Goal: Communication & Community: Answer question/provide support

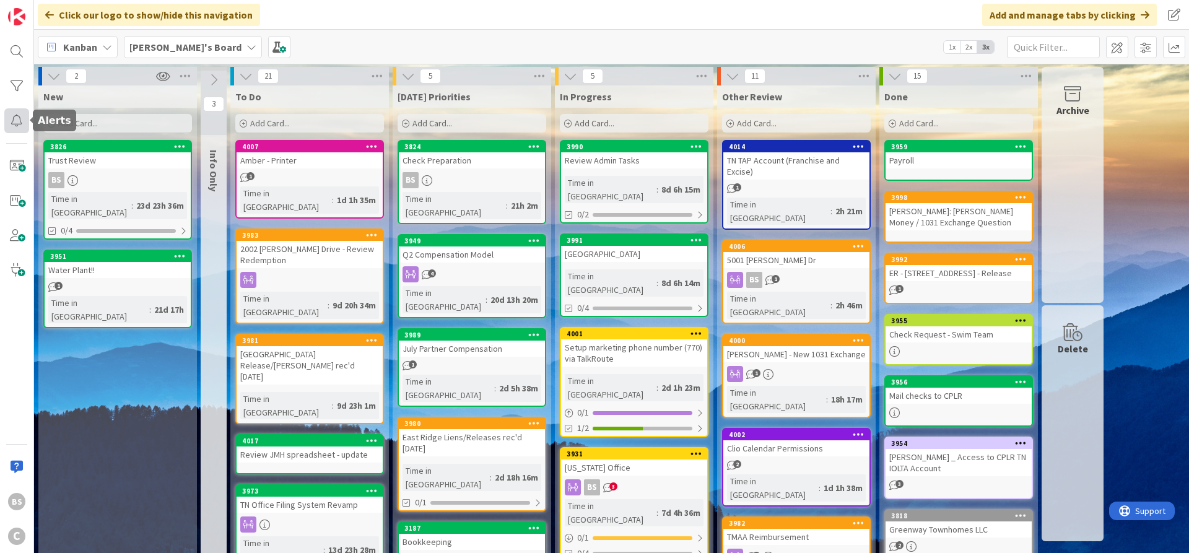
click at [15, 117] on div at bounding box center [16, 120] width 25 height 25
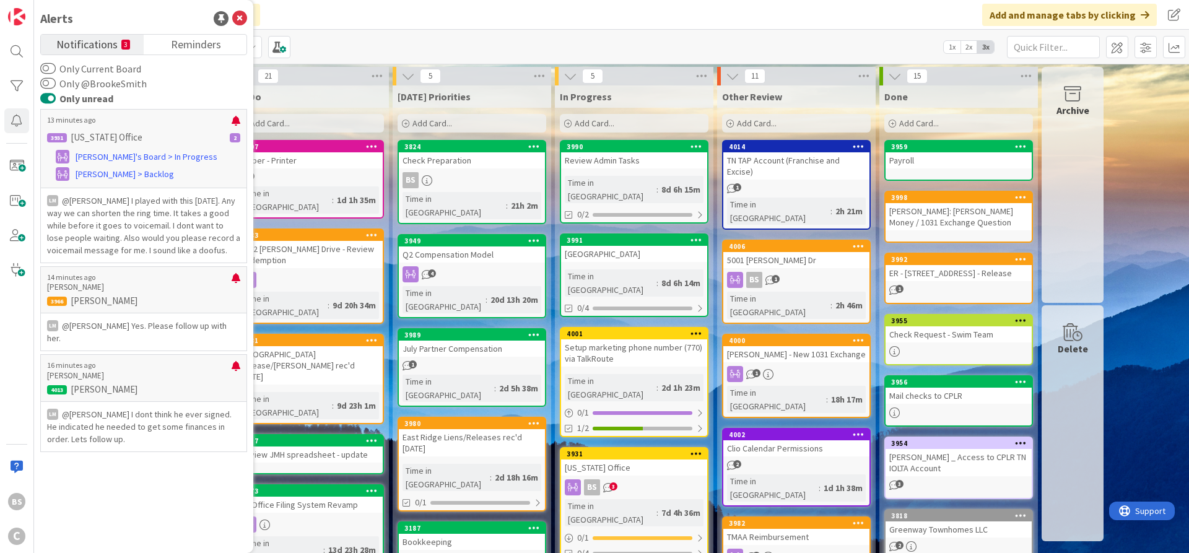
click at [49, 97] on button "Only unread" at bounding box center [47, 98] width 15 height 12
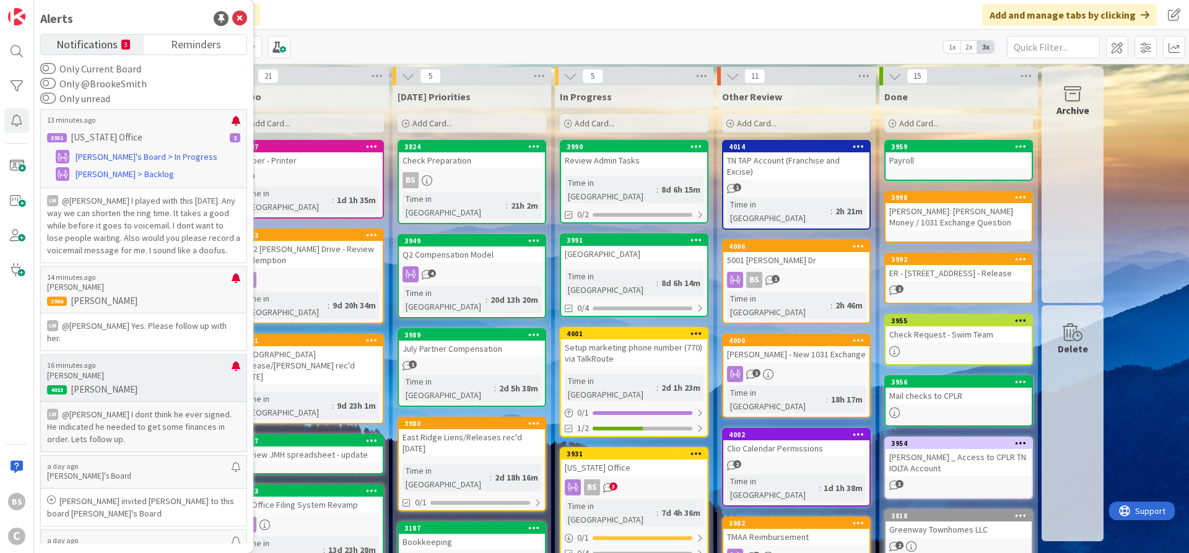
click at [118, 408] on p "@[PERSON_NAME]﻿ I dont think he ever signed. He indicated he needed to get some…" at bounding box center [143, 426] width 193 height 37
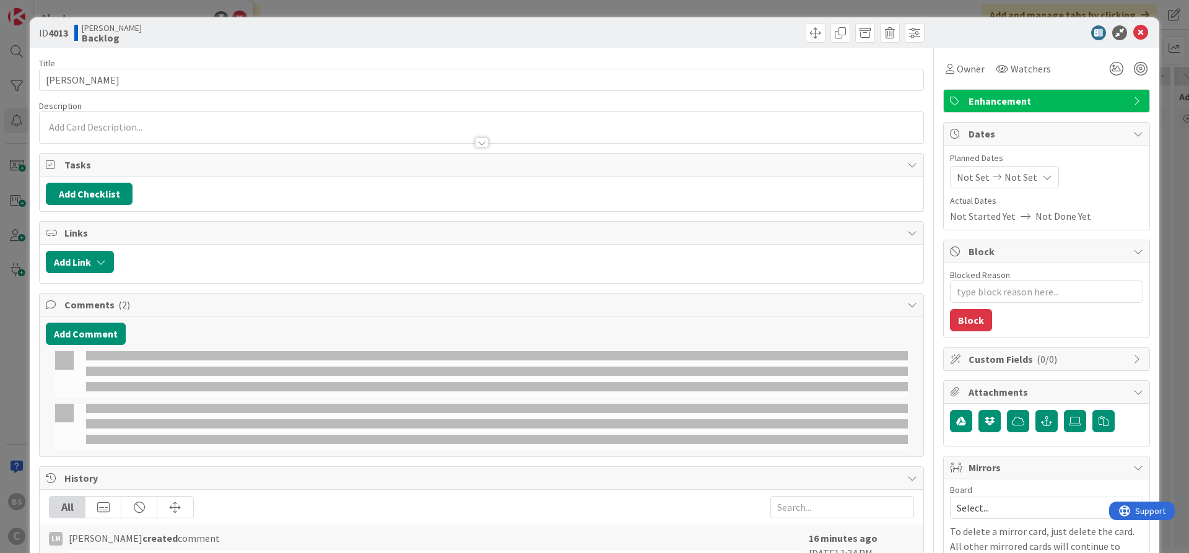
type textarea "x"
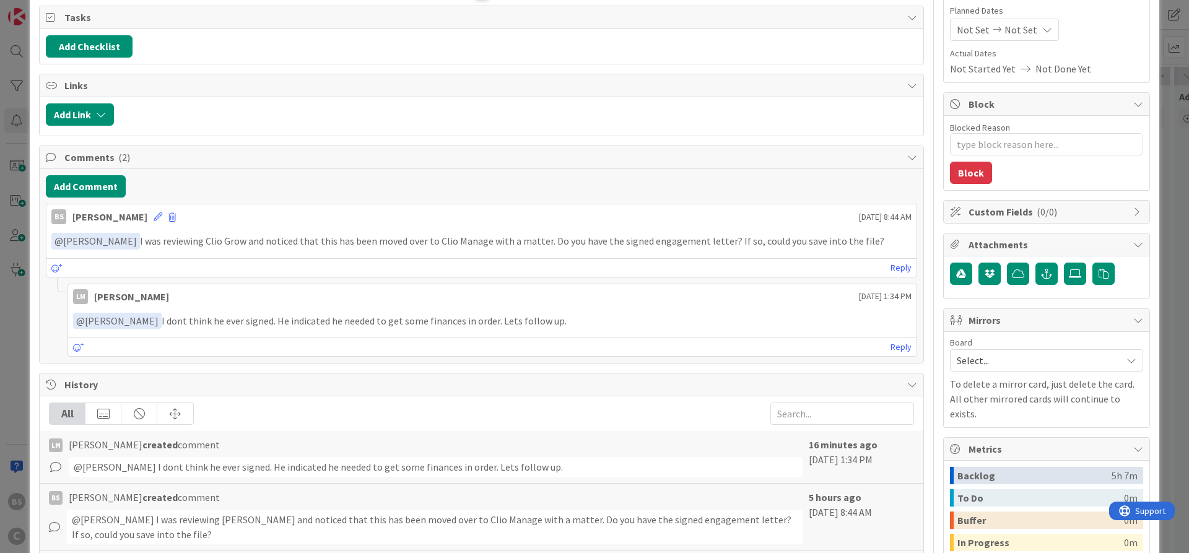
scroll to position [149, 0]
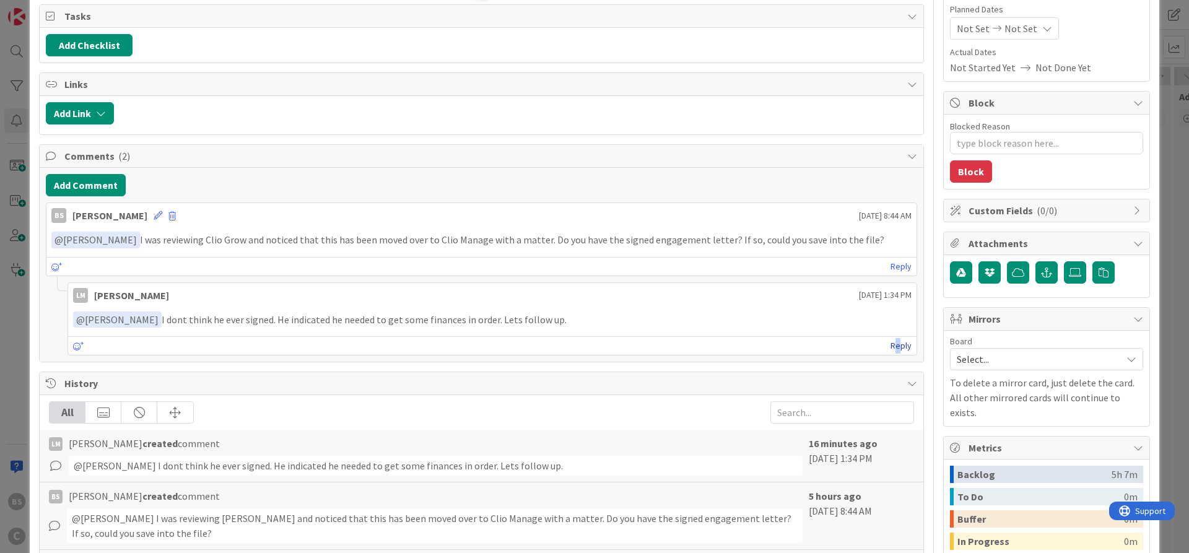
click at [897, 348] on link "Reply" at bounding box center [901, 345] width 21 height 15
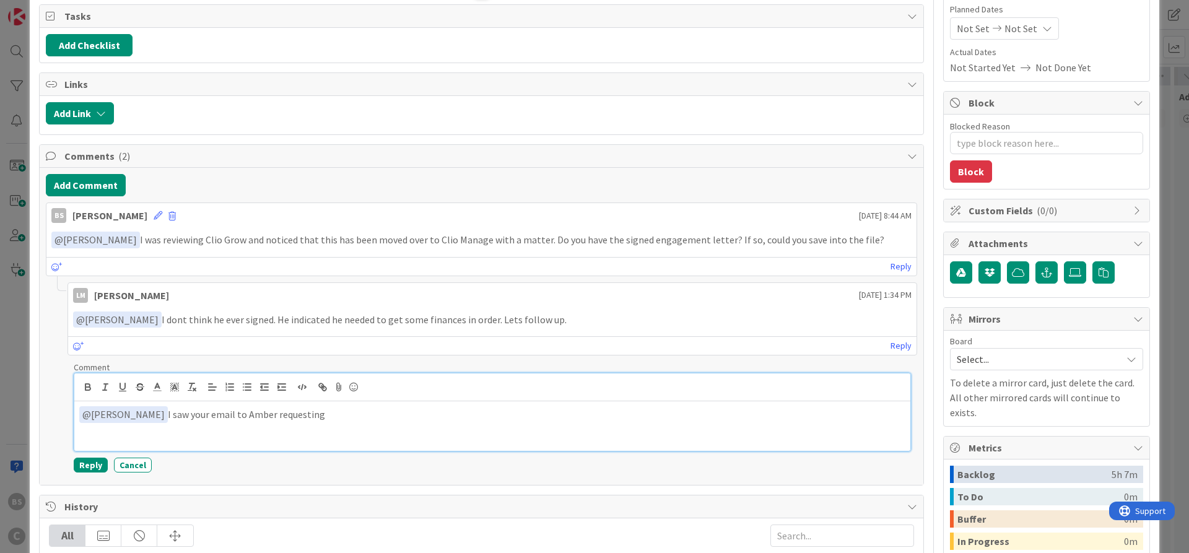
click at [403, 419] on p "﻿ @ [PERSON_NAME] ﻿ I saw your email to [PERSON_NAME] requesting" at bounding box center [492, 414] width 826 height 17
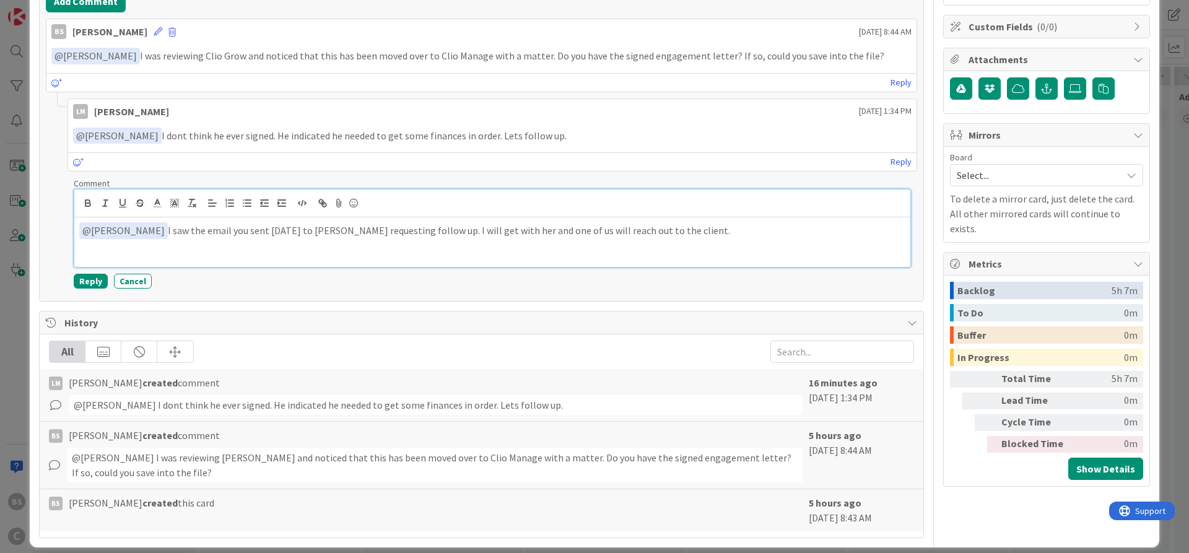
scroll to position [344, 0]
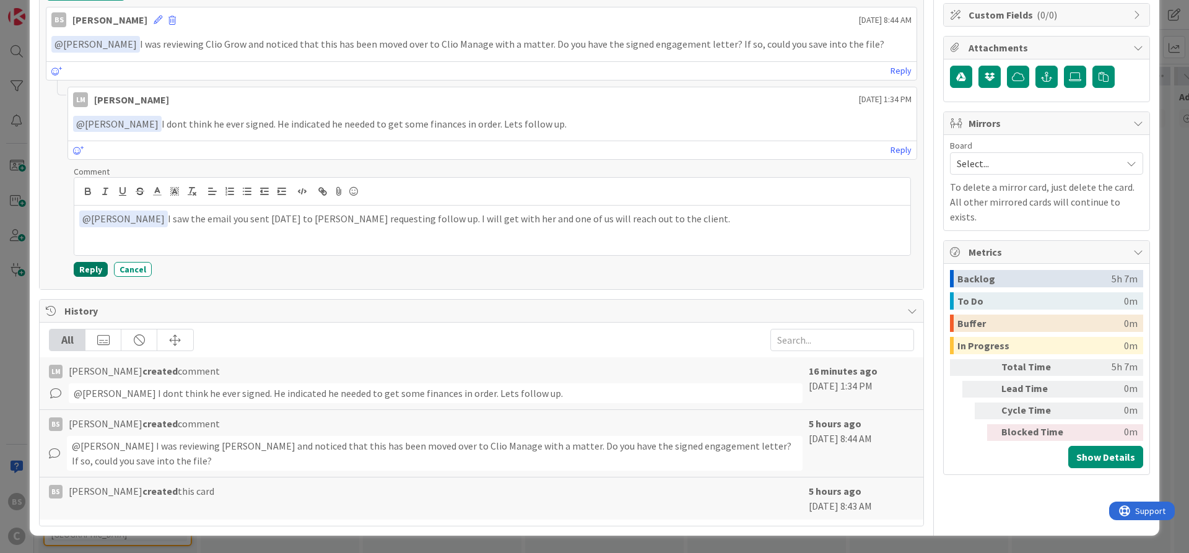
click at [95, 265] on button "Reply" at bounding box center [91, 269] width 34 height 15
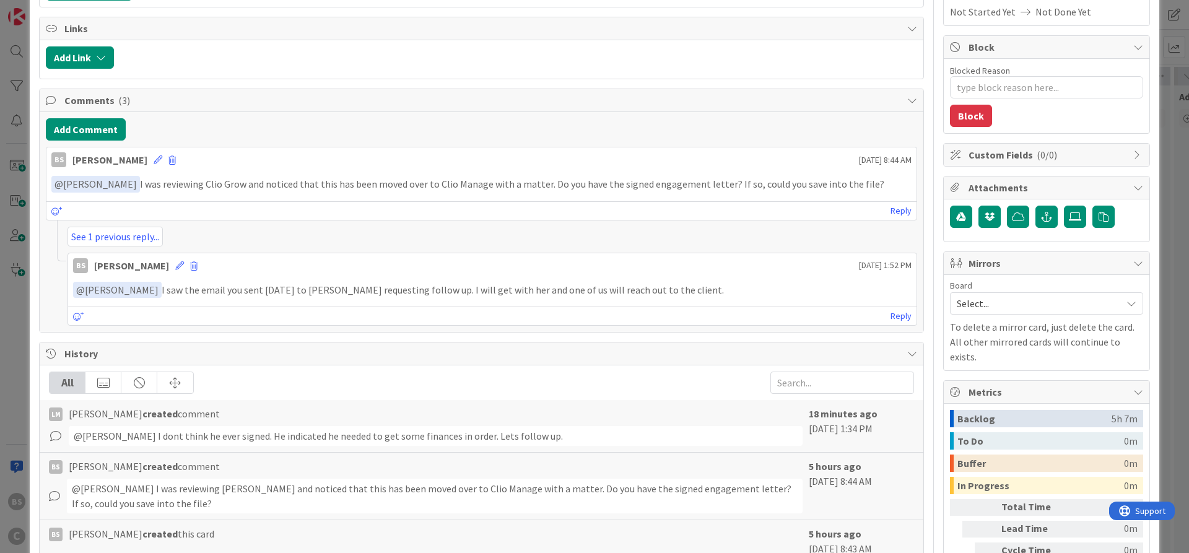
scroll to position [204, 0]
click at [128, 235] on link "See 1 previous reply..." at bounding box center [115, 237] width 95 height 20
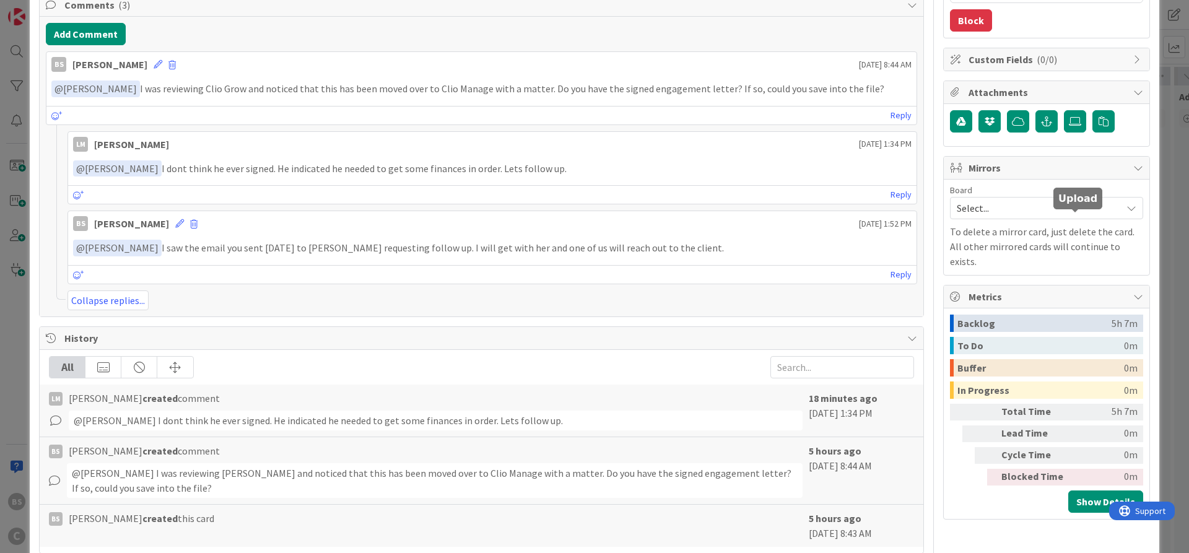
scroll to position [327, 0]
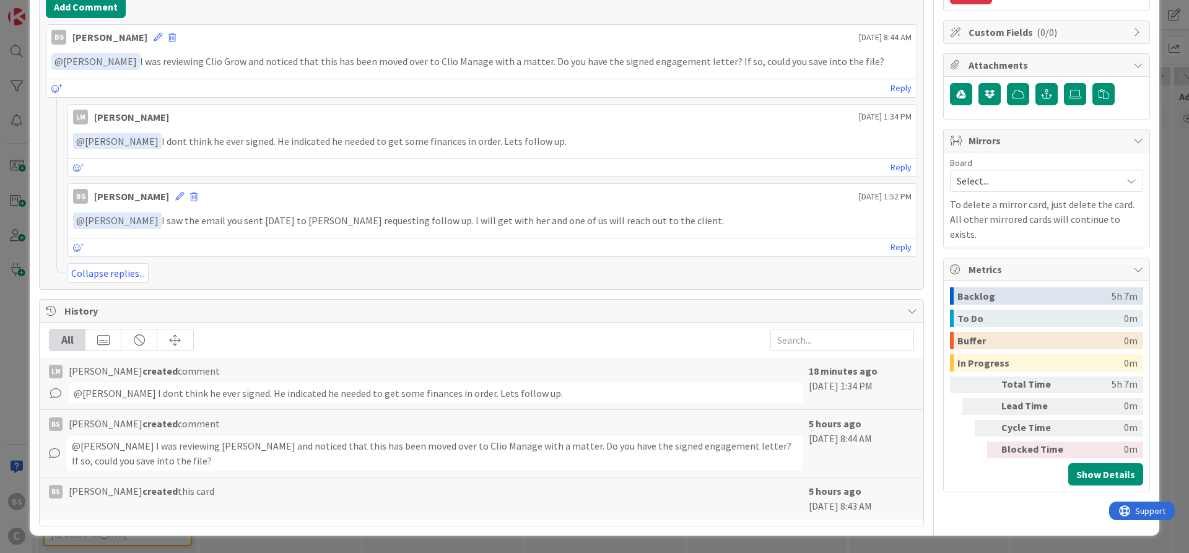
click at [1080, 177] on span "Select..." at bounding box center [1036, 180] width 159 height 17
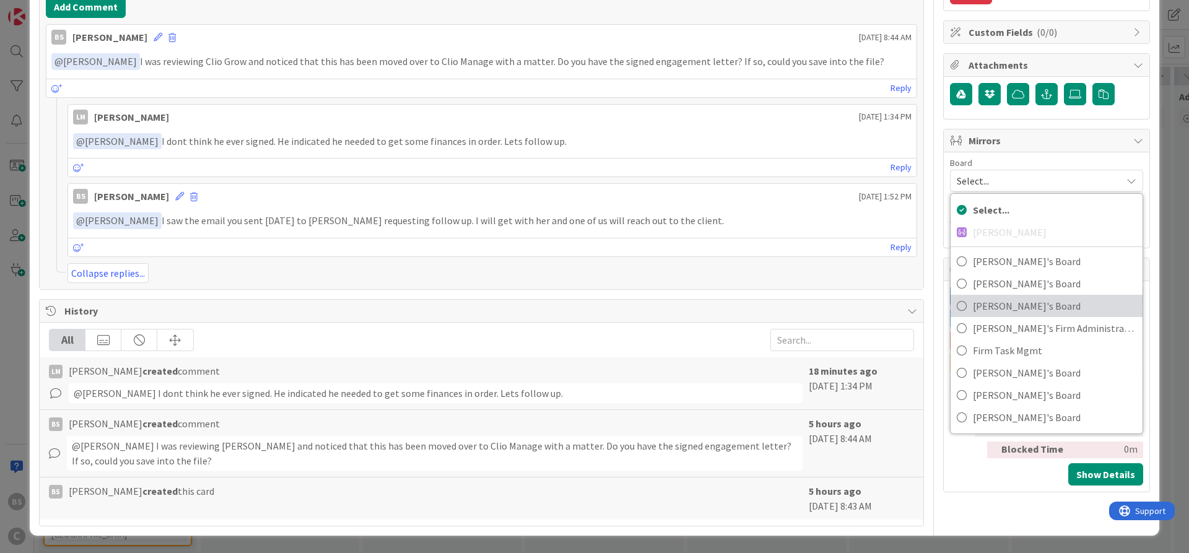
click at [989, 312] on span "[PERSON_NAME]'s Board" at bounding box center [1055, 306] width 164 height 19
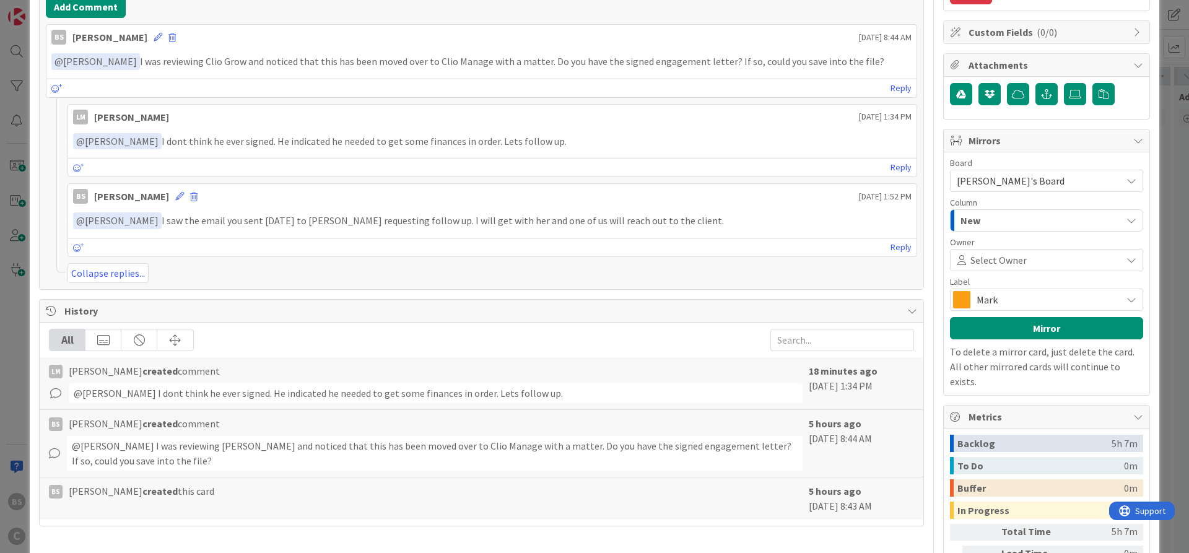
click at [1033, 259] on span at bounding box center [1072, 260] width 91 height 10
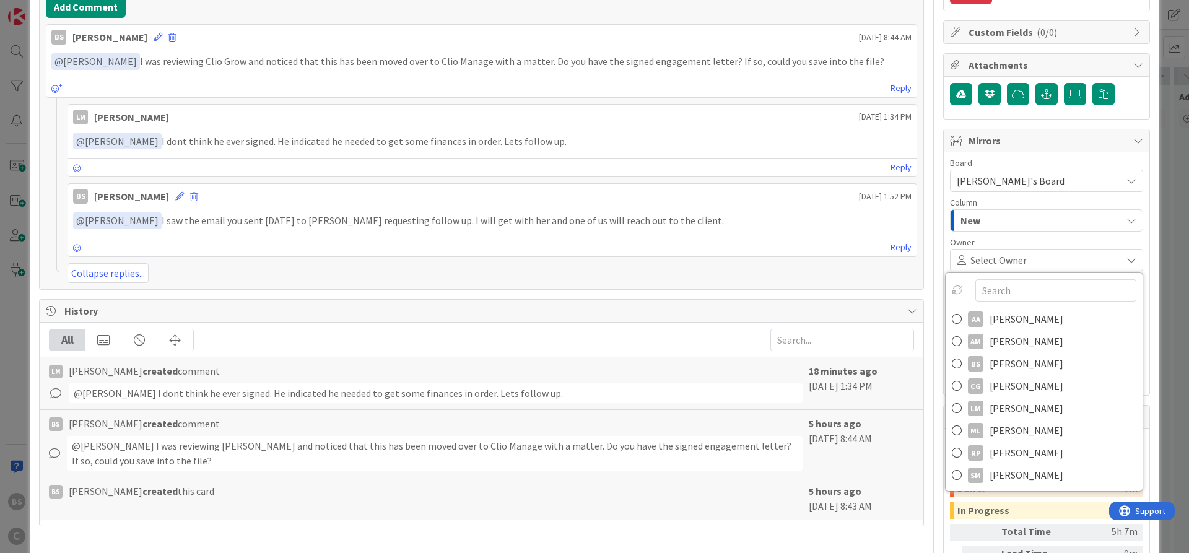
click at [1033, 259] on span at bounding box center [1072, 260] width 91 height 10
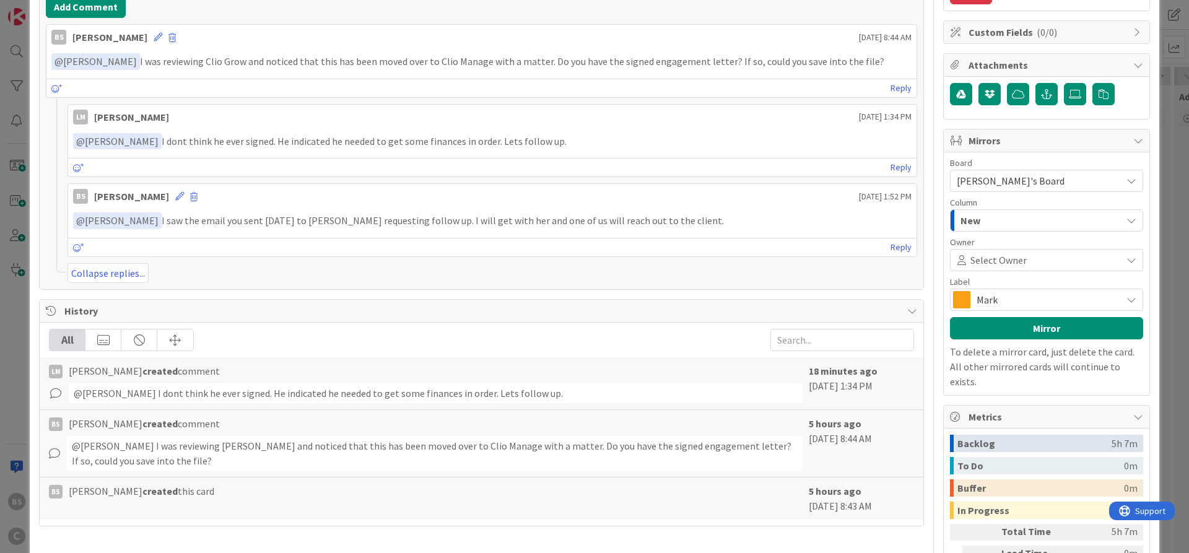
click at [1013, 297] on span "Mark" at bounding box center [1046, 299] width 139 height 17
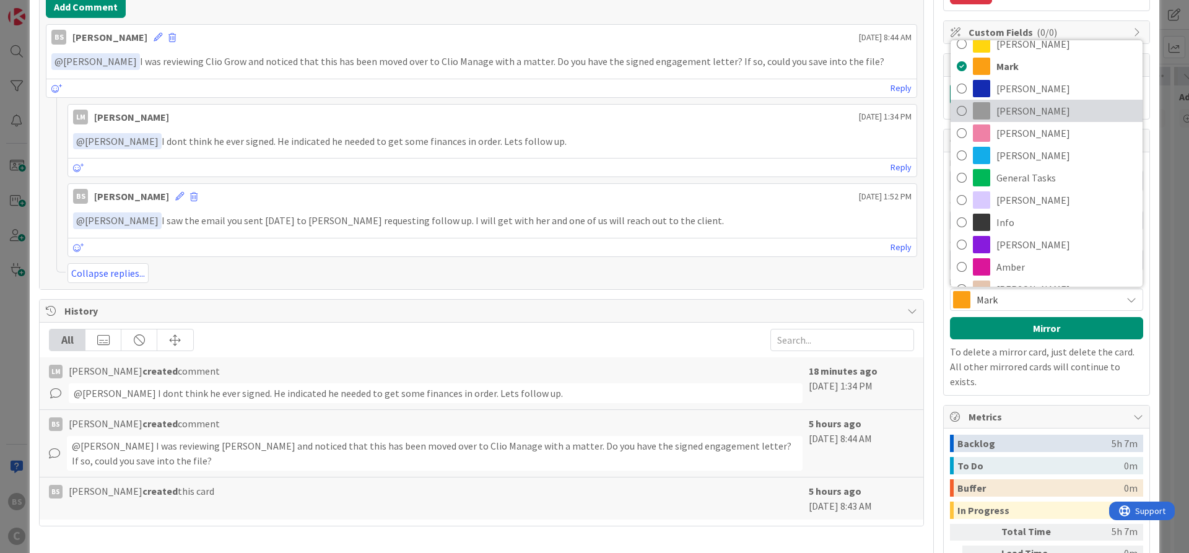
scroll to position [53, 0]
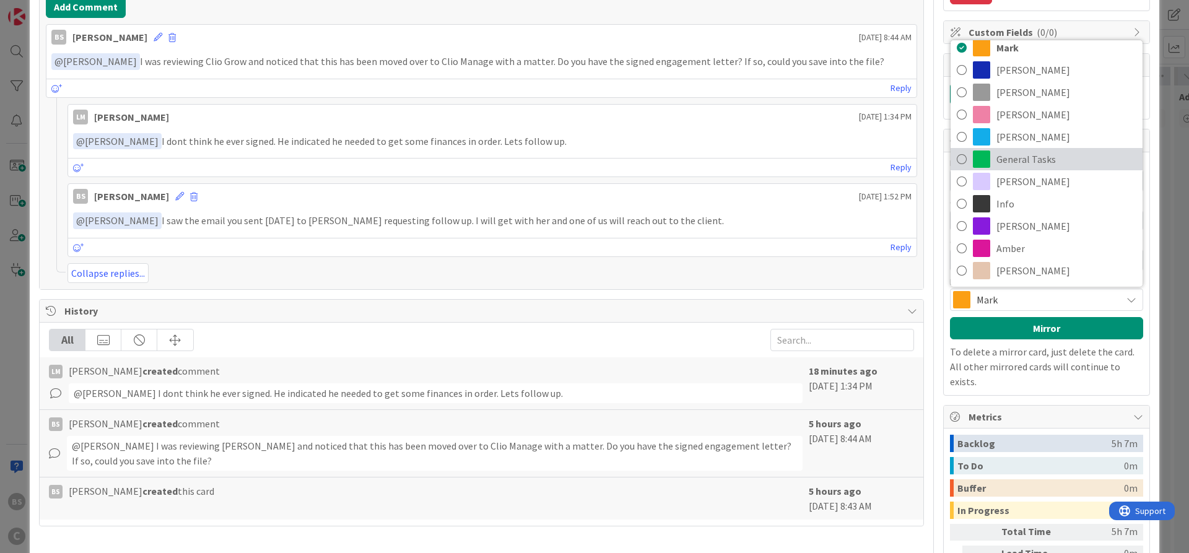
click at [1053, 160] on span "General Tasks" at bounding box center [1067, 159] width 140 height 19
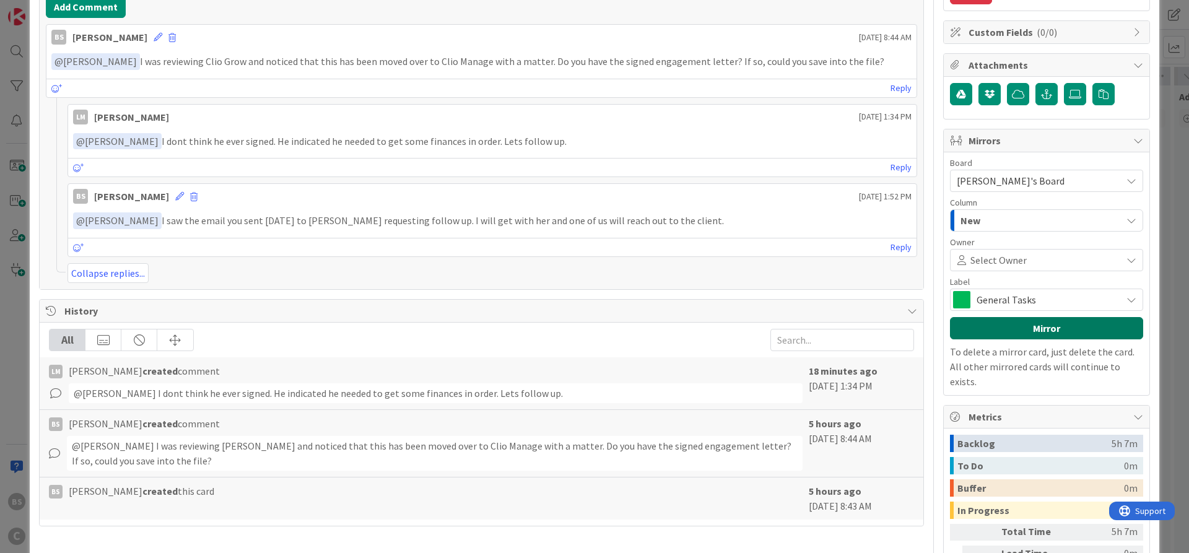
click at [1020, 331] on button "Mirror" at bounding box center [1046, 328] width 193 height 22
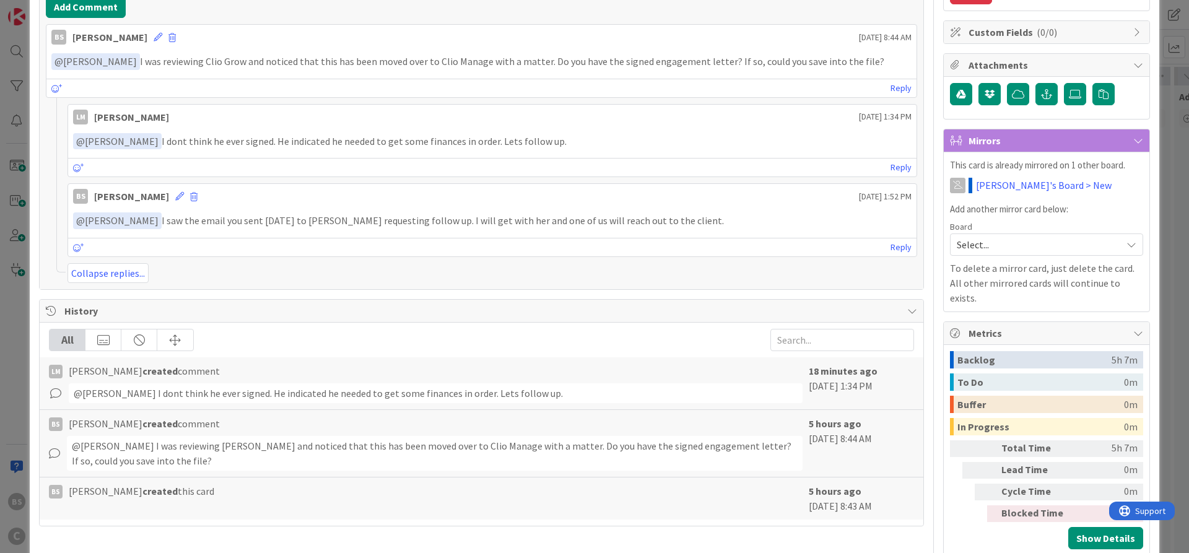
scroll to position [0, 0]
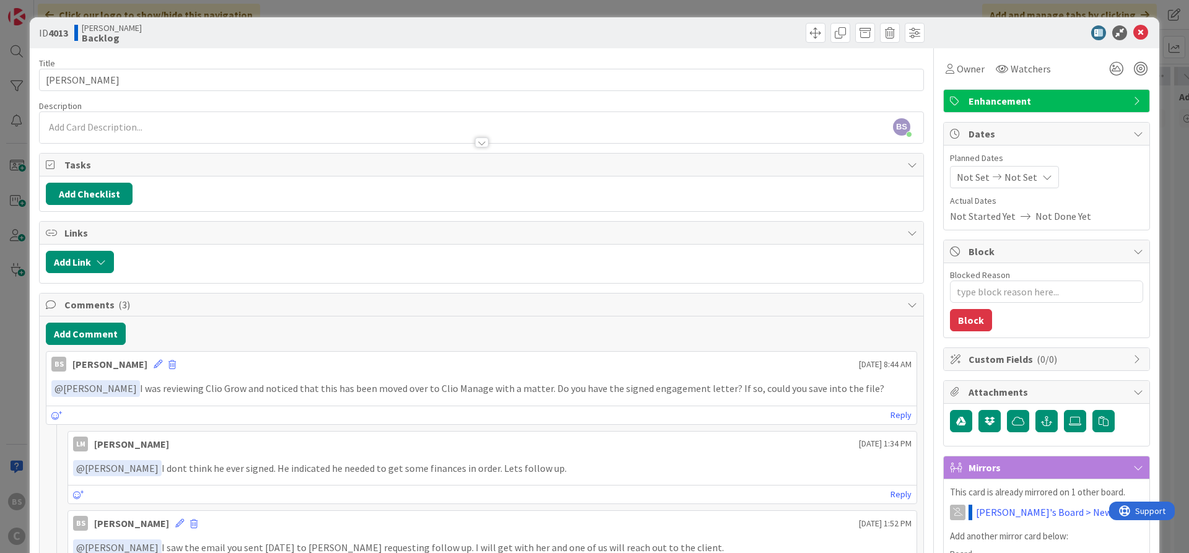
click at [1136, 35] on icon at bounding box center [1141, 32] width 15 height 15
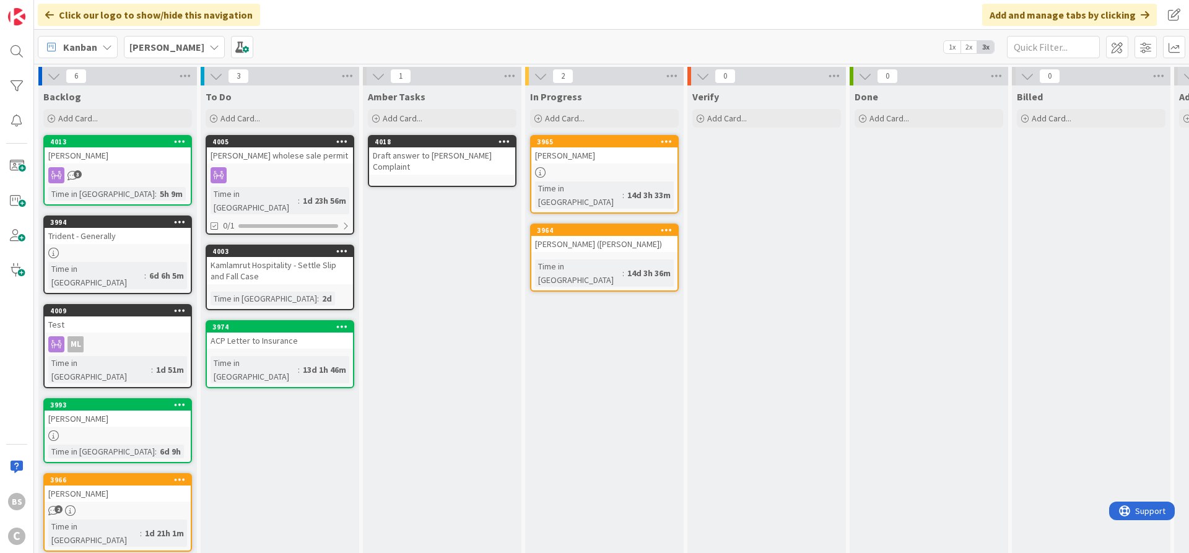
click at [178, 50] on b "[PERSON_NAME]" at bounding box center [166, 47] width 75 height 12
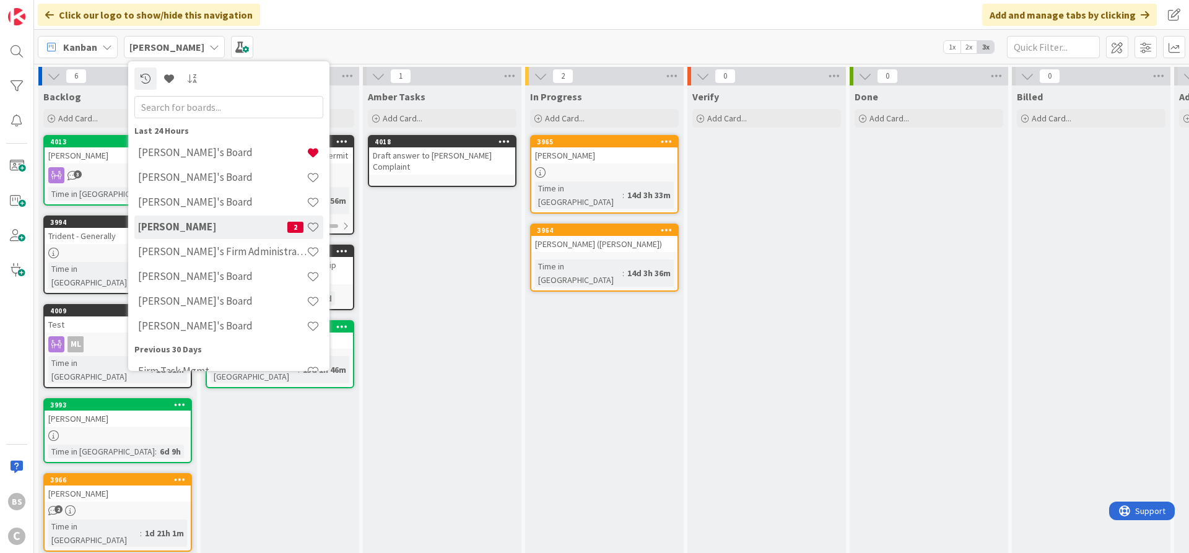
scroll to position [20, 0]
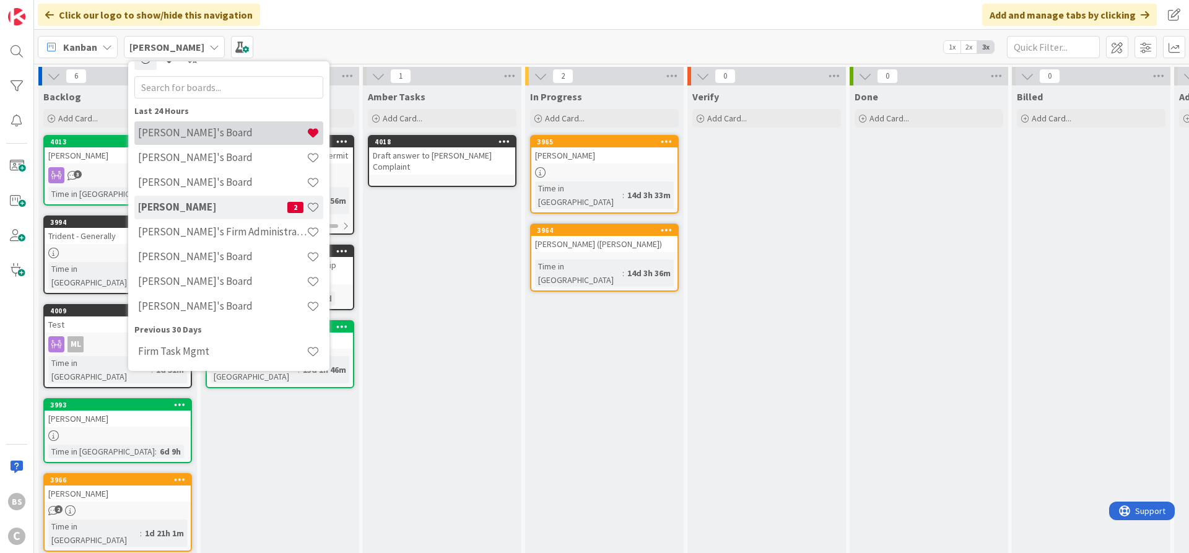
click at [173, 133] on h4 "[PERSON_NAME]'s Board" at bounding box center [222, 132] width 168 height 12
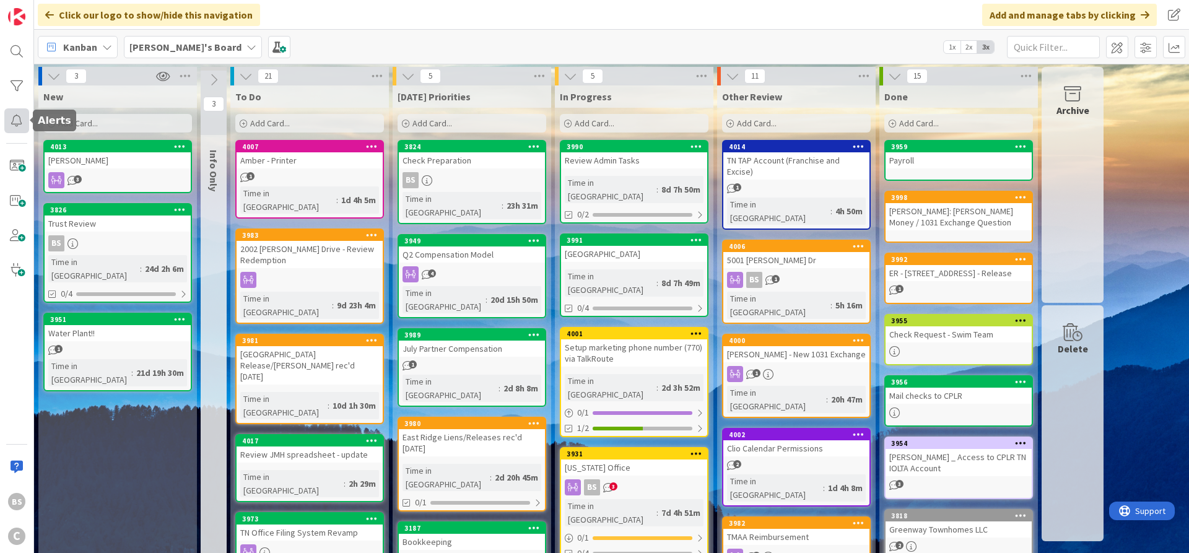
click at [16, 123] on div at bounding box center [16, 120] width 25 height 25
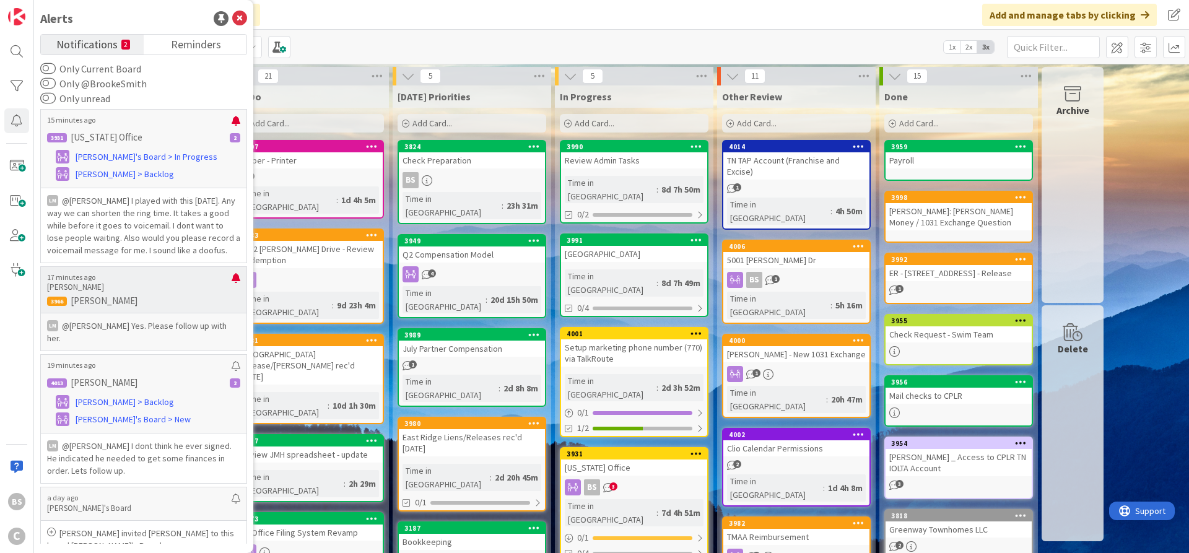
click at [131, 287] on p "[PERSON_NAME]" at bounding box center [139, 287] width 185 height 11
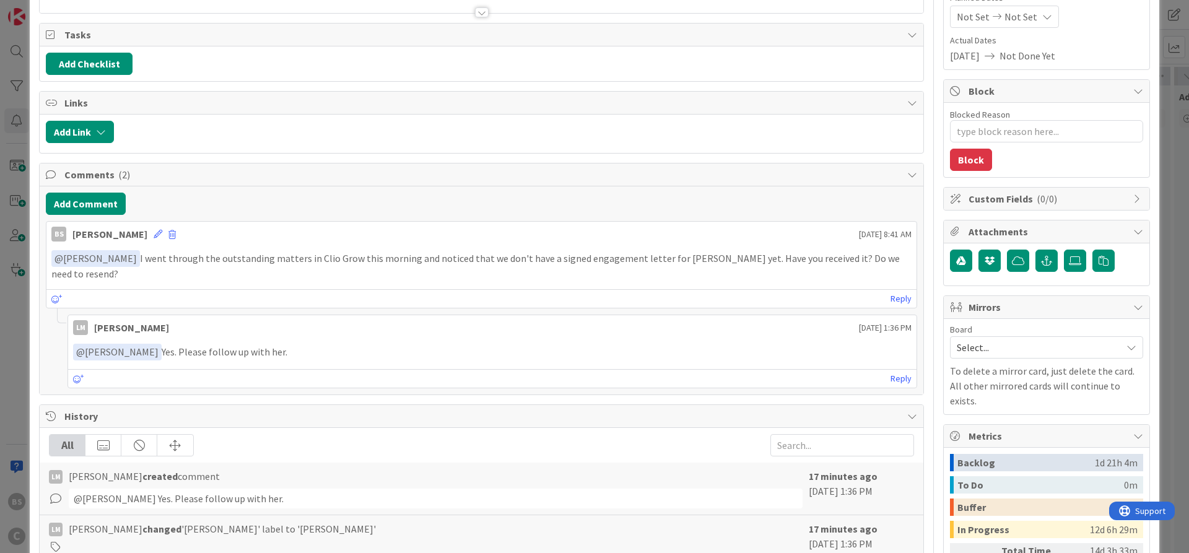
scroll to position [297, 0]
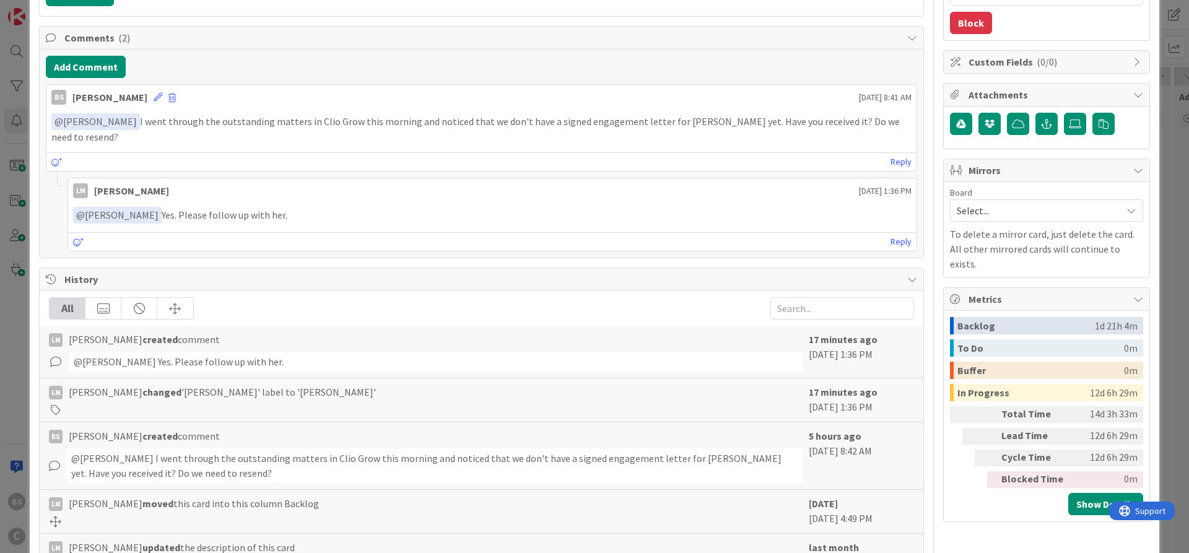
click at [994, 213] on span "Select..." at bounding box center [1036, 210] width 159 height 17
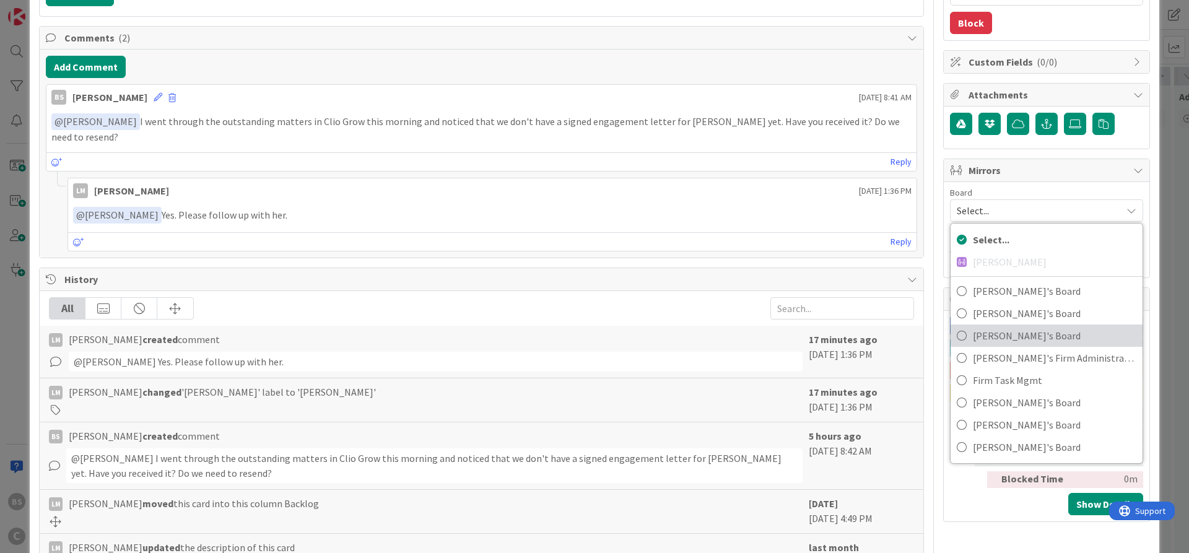
click at [1012, 336] on span "[PERSON_NAME]'s Board" at bounding box center [1055, 335] width 164 height 19
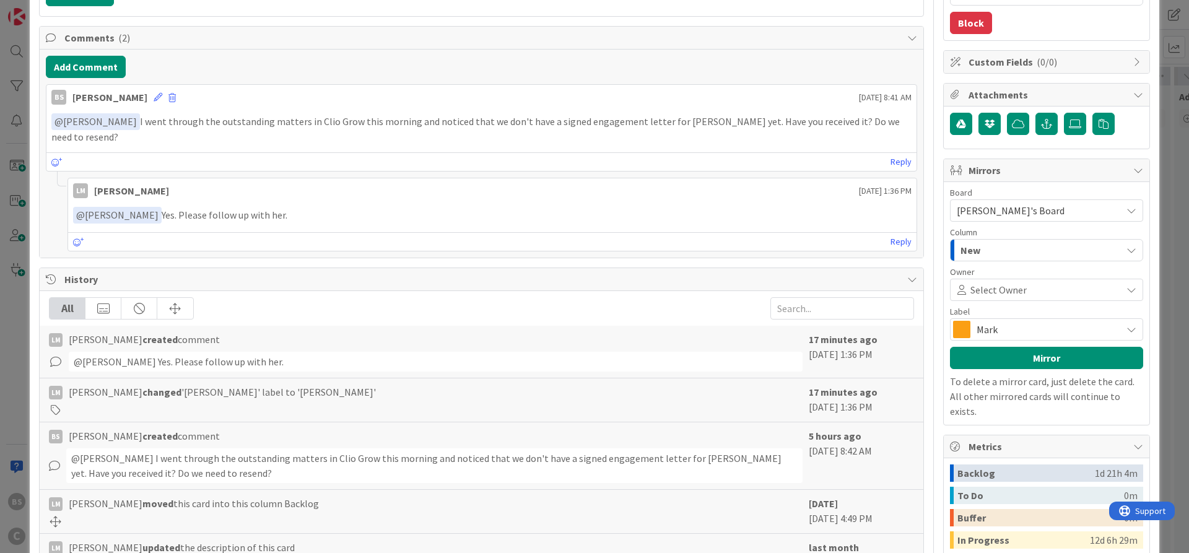
click at [1005, 282] on span "Select Owner" at bounding box center [999, 289] width 56 height 15
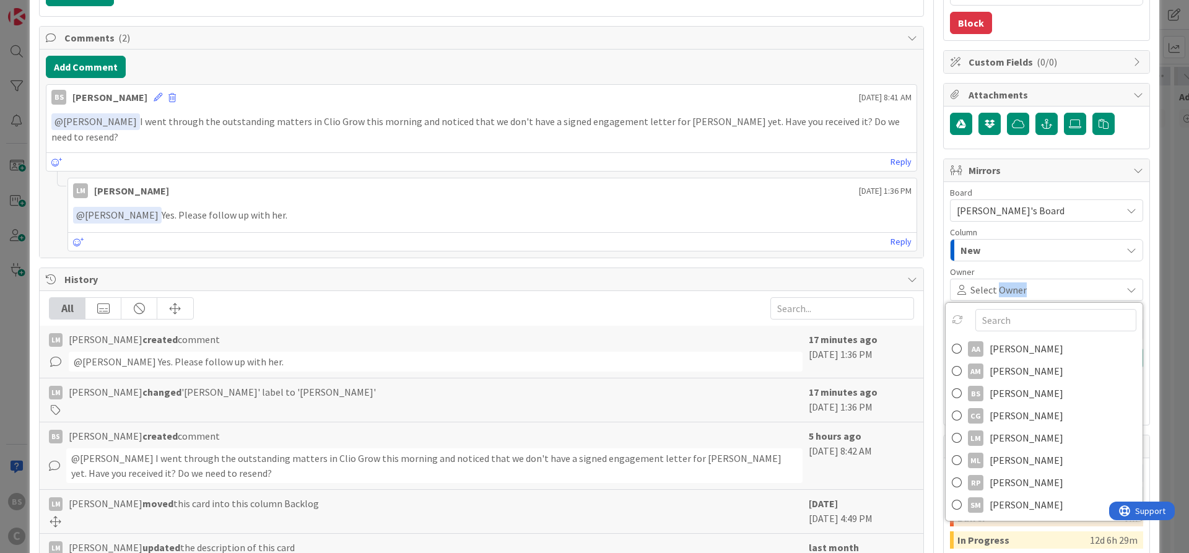
click at [1005, 282] on span "Select Owner" at bounding box center [999, 289] width 56 height 15
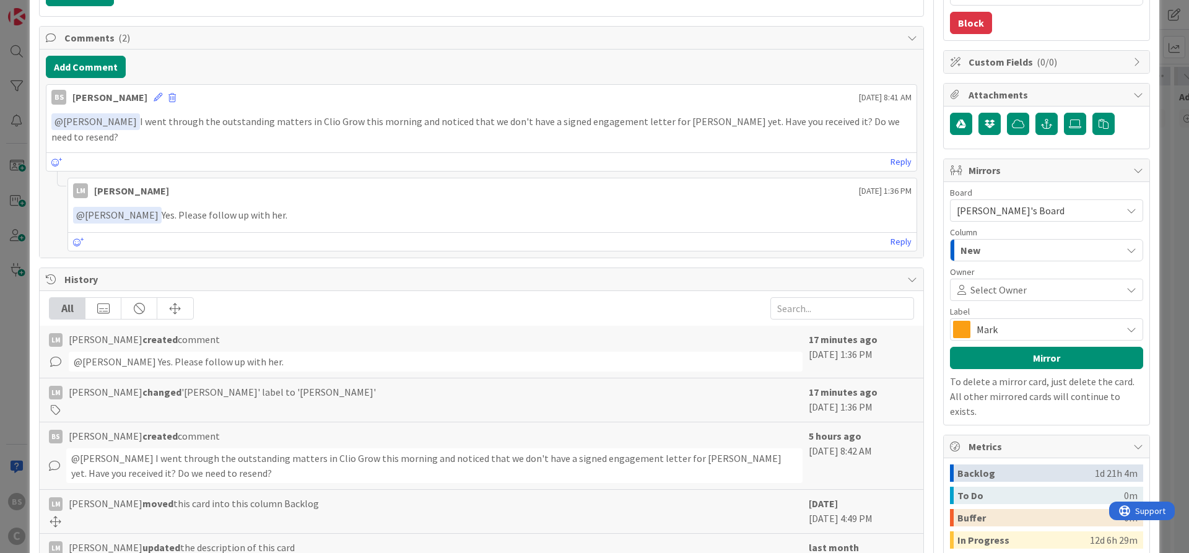
click at [995, 327] on span "Mark" at bounding box center [1046, 329] width 139 height 17
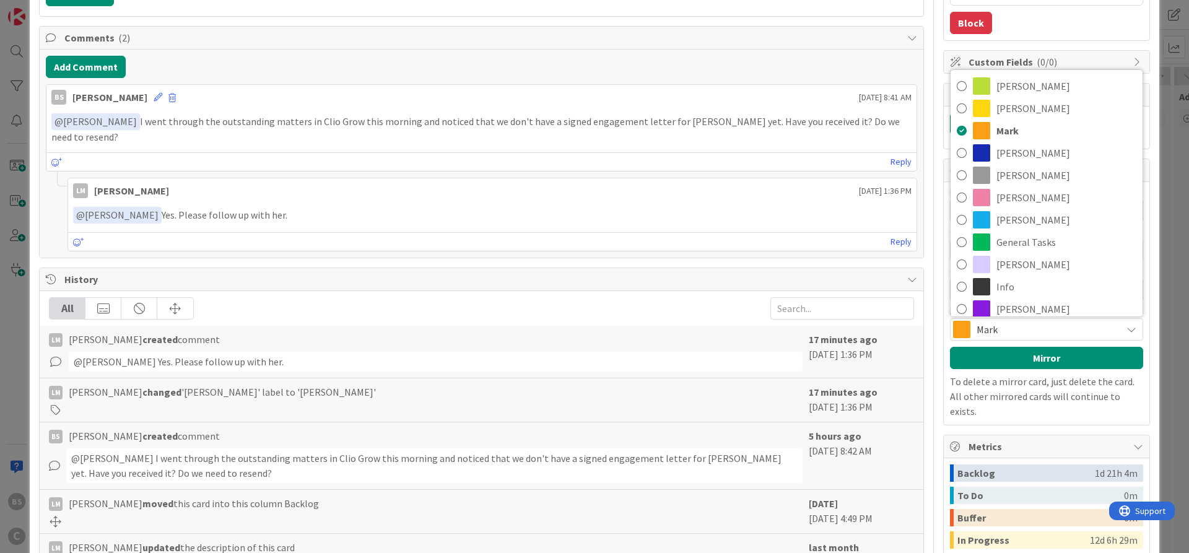
scroll to position [53, 0]
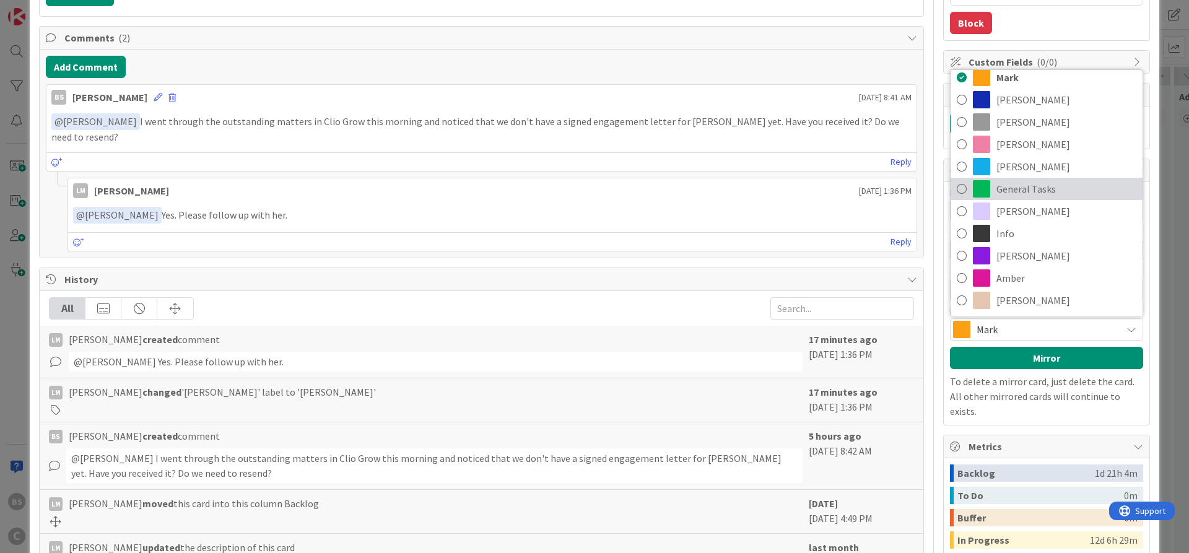
click at [1018, 190] on span "General Tasks" at bounding box center [1067, 189] width 140 height 19
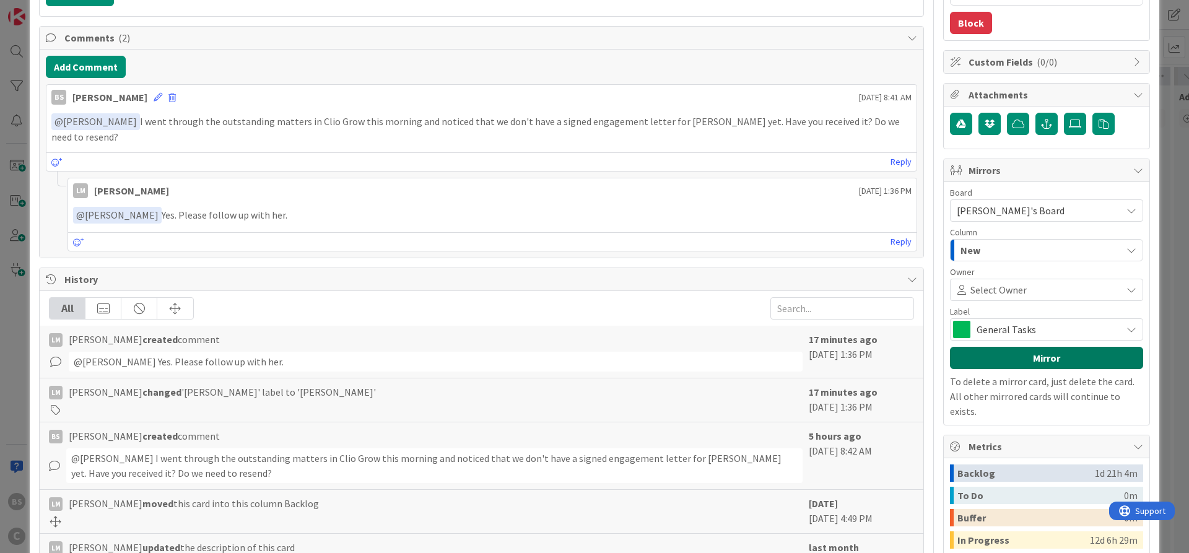
click at [1005, 356] on button "Mirror" at bounding box center [1046, 358] width 193 height 22
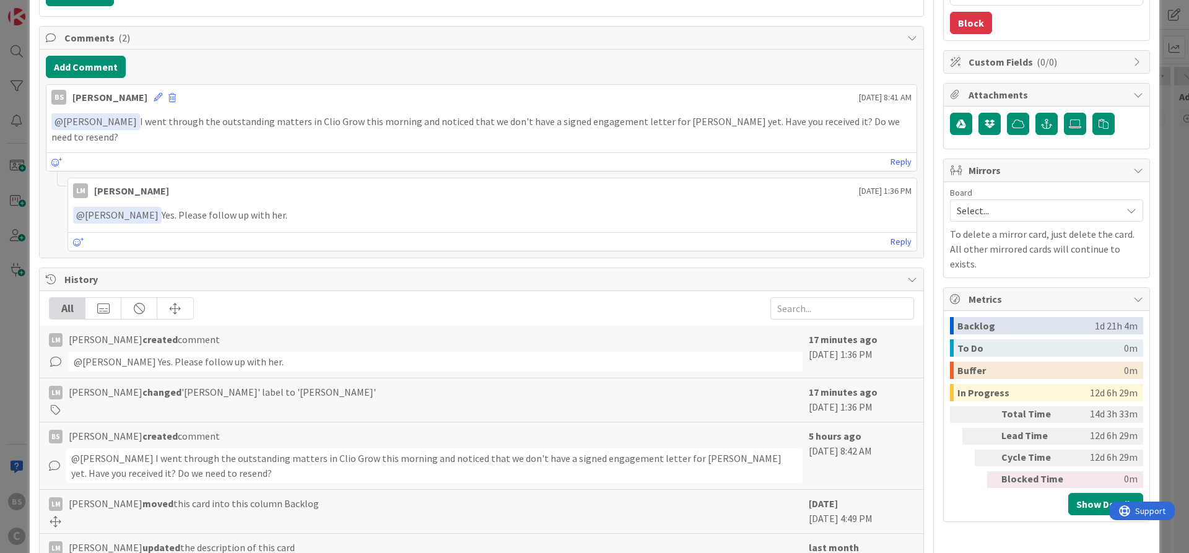
type textarea "x"
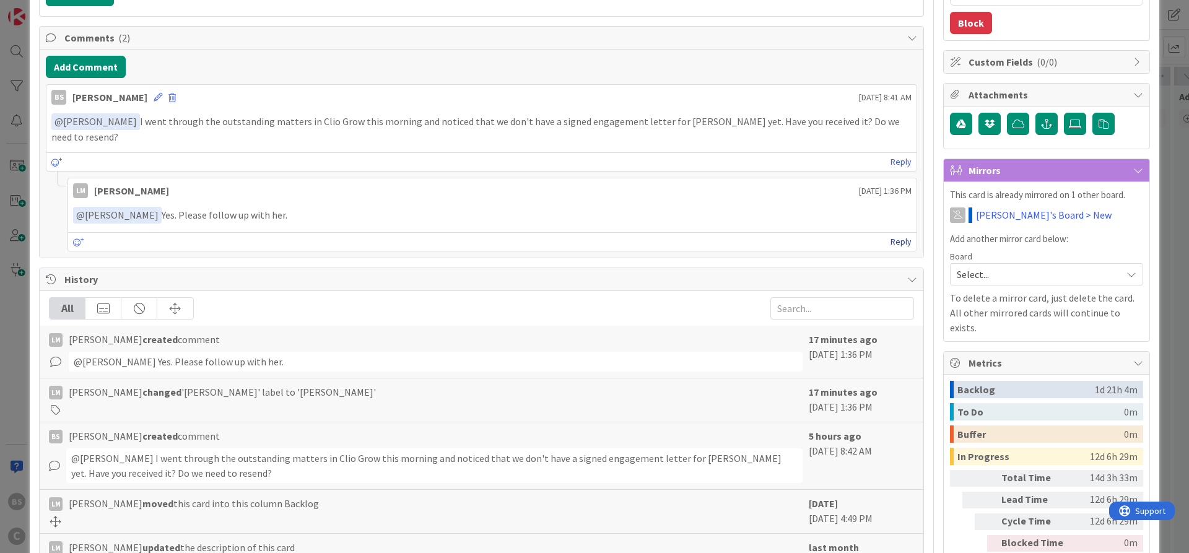
click at [906, 234] on link "Reply" at bounding box center [901, 241] width 21 height 15
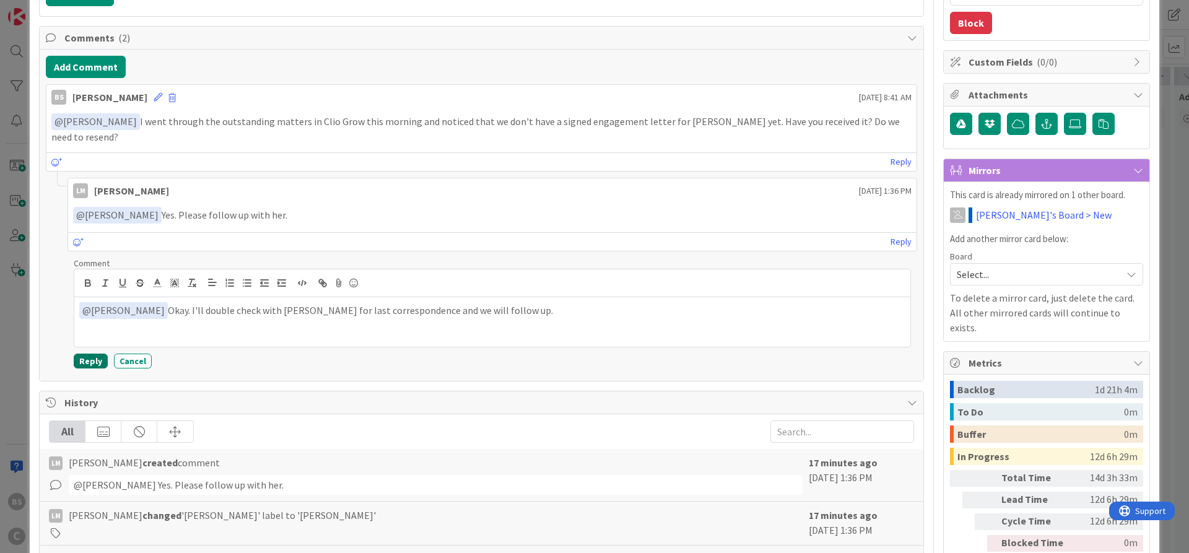
click at [79, 354] on button "Reply" at bounding box center [91, 361] width 34 height 15
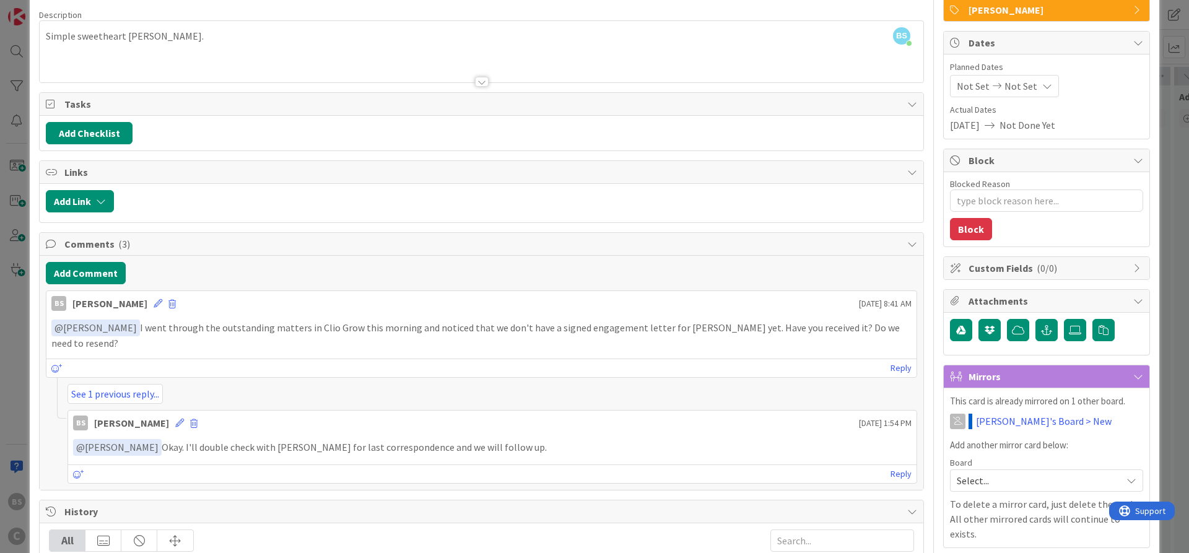
scroll to position [0, 0]
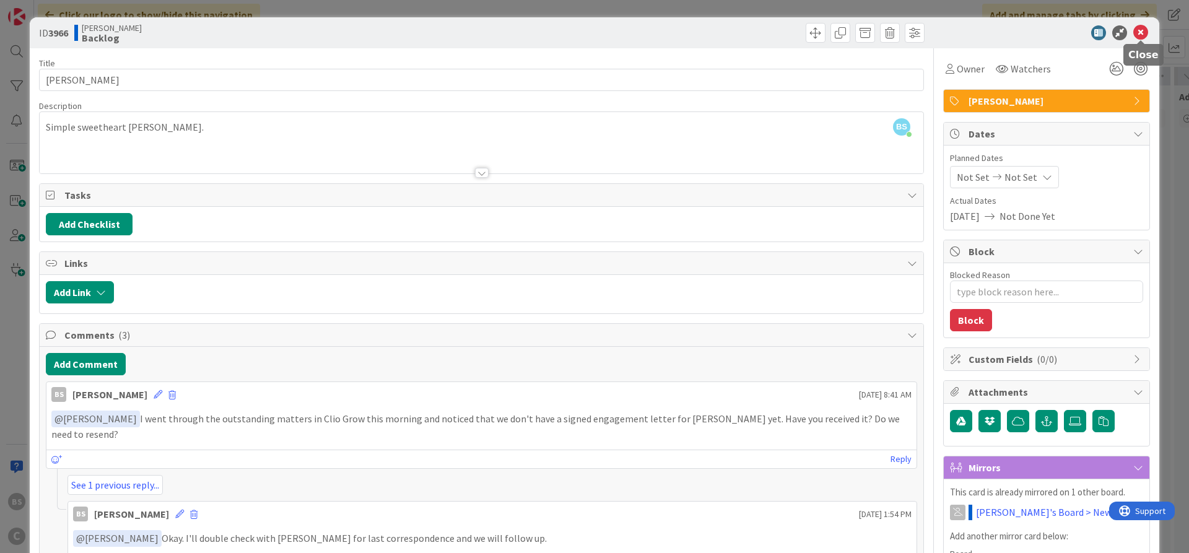
click at [1142, 29] on icon at bounding box center [1141, 32] width 15 height 15
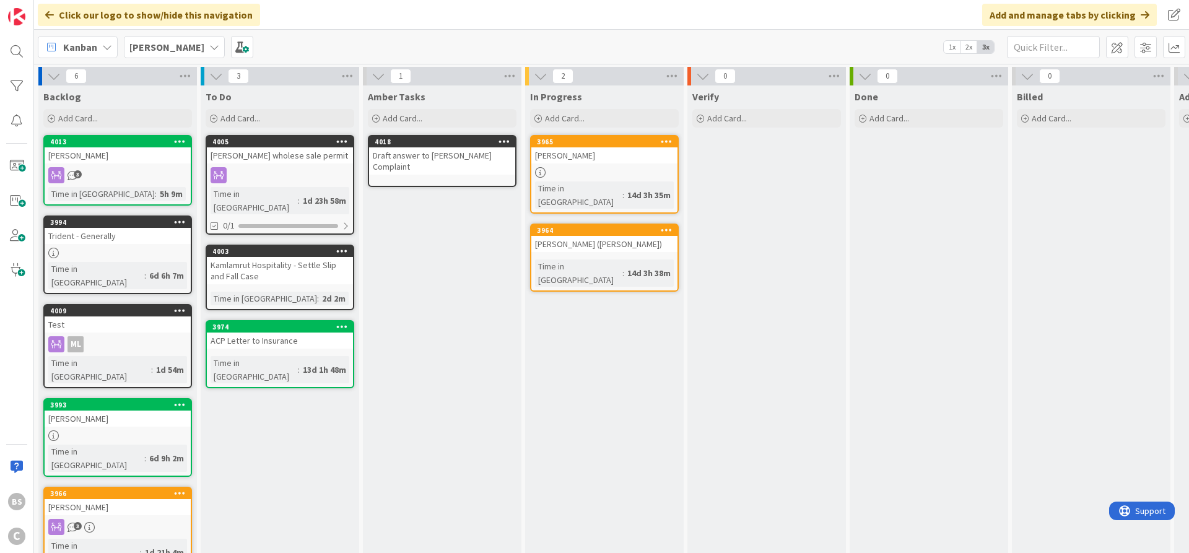
click at [159, 43] on b "[PERSON_NAME]" at bounding box center [166, 47] width 75 height 12
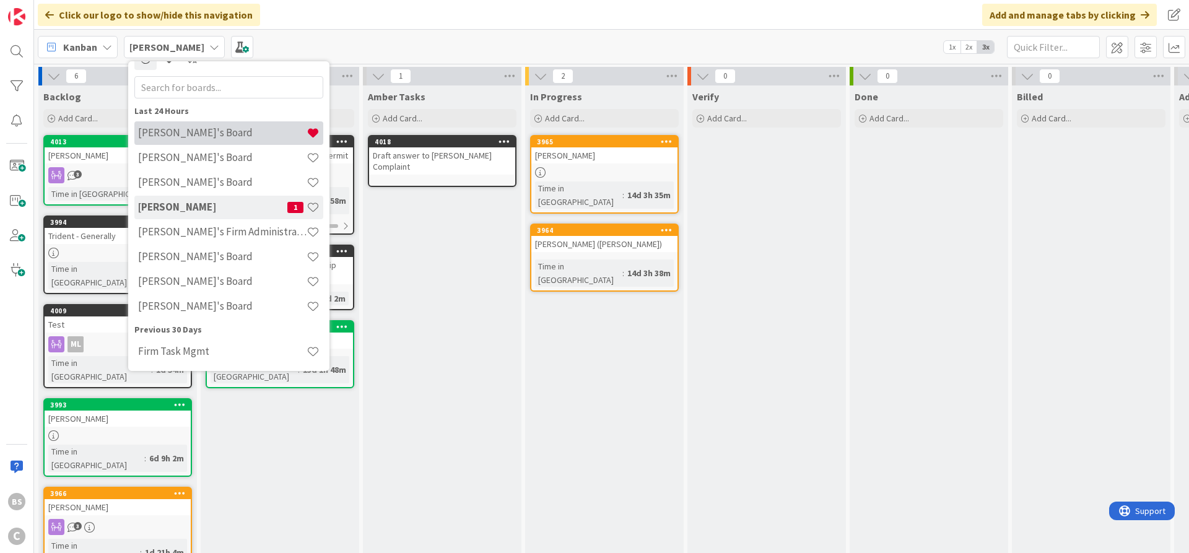
click at [185, 138] on h4 "[PERSON_NAME]'s Board" at bounding box center [222, 132] width 168 height 12
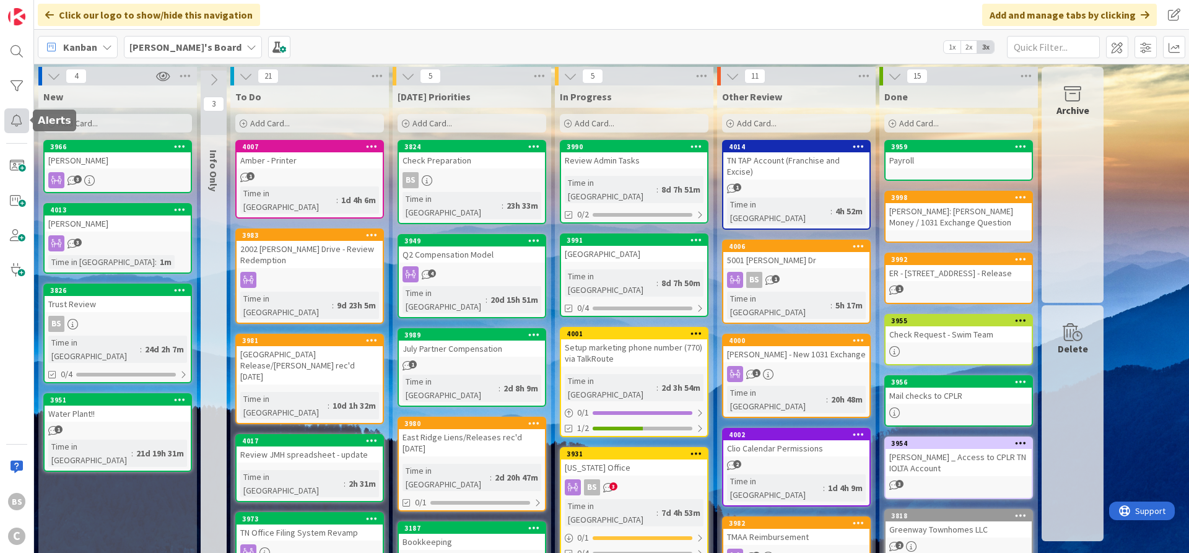
click at [15, 118] on div at bounding box center [16, 120] width 25 height 25
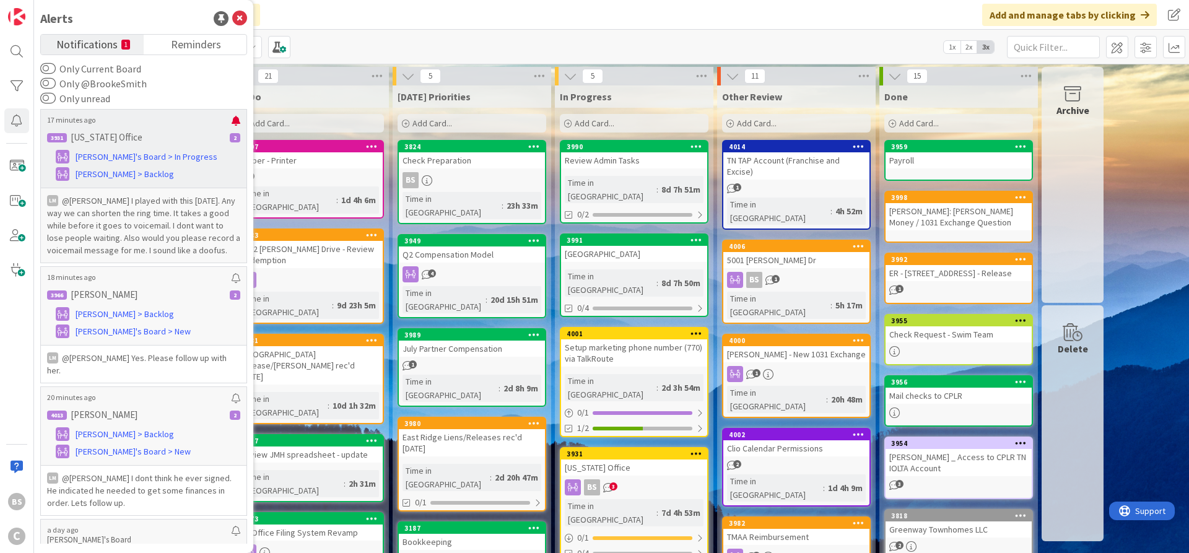
click at [121, 136] on p "[US_STATE] Office" at bounding box center [107, 137] width 72 height 11
click at [107, 221] on p "@[PERSON_NAME]﻿ I played with this [DATE]. Any way we can shorten the ring time…" at bounding box center [143, 226] width 193 height 62
click at [178, 227] on p "@[PERSON_NAME]﻿ I played with this [DATE]. Any way we can shorten the ring time…" at bounding box center [143, 226] width 193 height 62
click at [173, 138] on h6 "3931 [US_STATE] Office 2" at bounding box center [143, 137] width 201 height 19
click at [174, 138] on h6 "3931 [US_STATE] Office 2" at bounding box center [143, 137] width 201 height 19
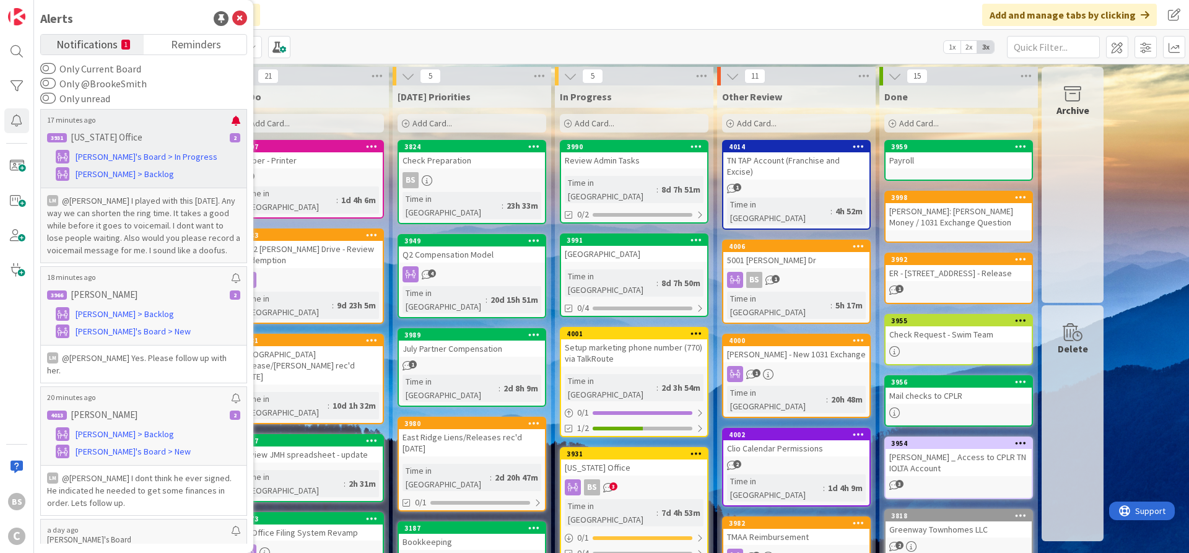
click at [94, 138] on p "[US_STATE] Office" at bounding box center [107, 137] width 72 height 11
click at [240, 17] on icon at bounding box center [239, 18] width 15 height 15
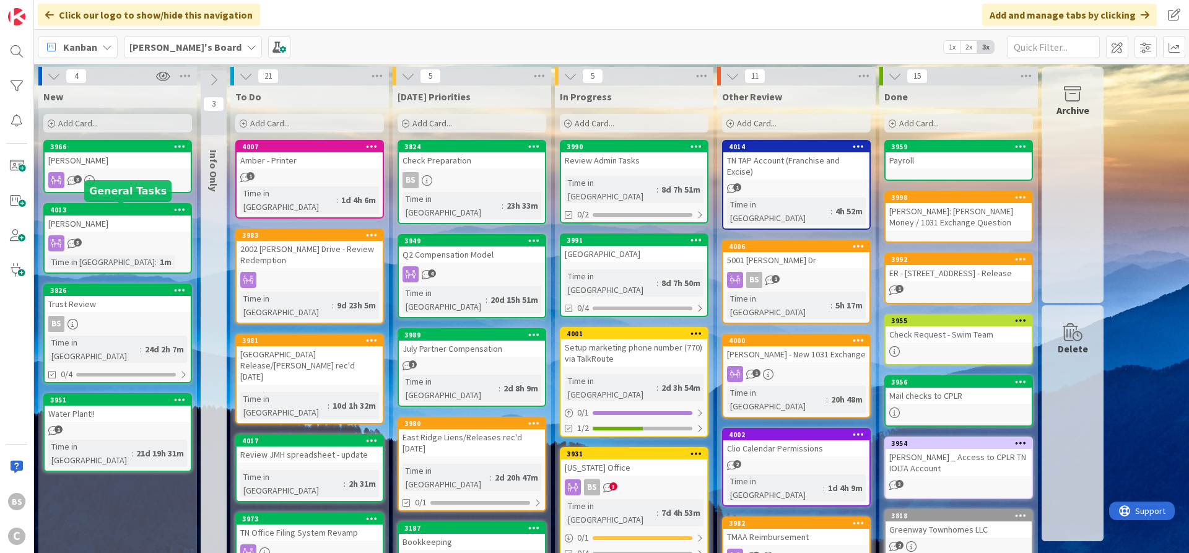
click at [112, 214] on div "4013" at bounding box center [120, 210] width 141 height 9
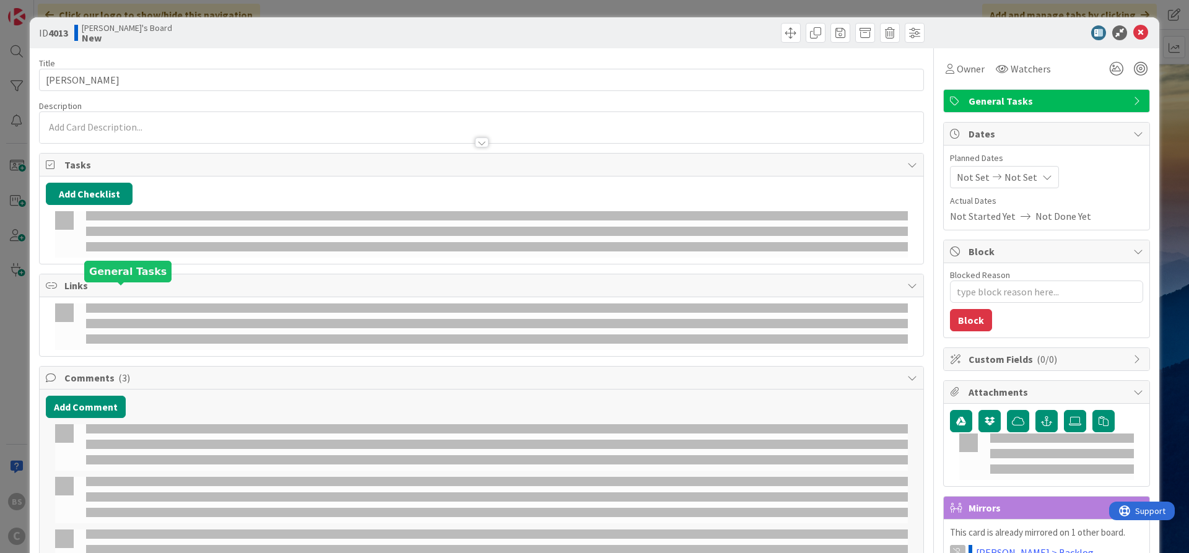
type textarea "x"
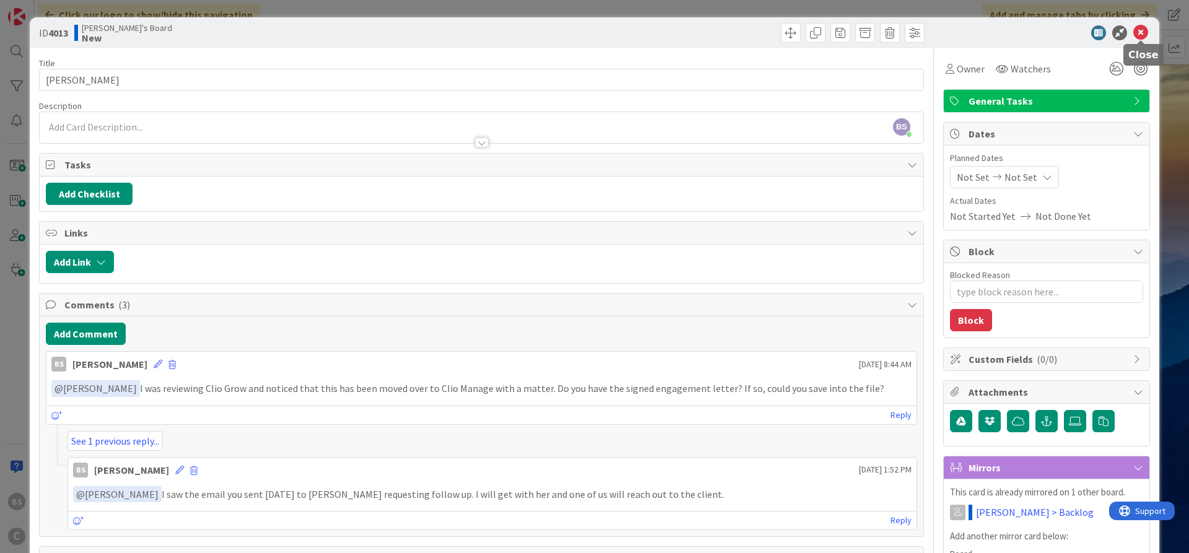
click at [1144, 28] on icon at bounding box center [1141, 32] width 15 height 15
